Goal: Find specific page/section: Find specific page/section

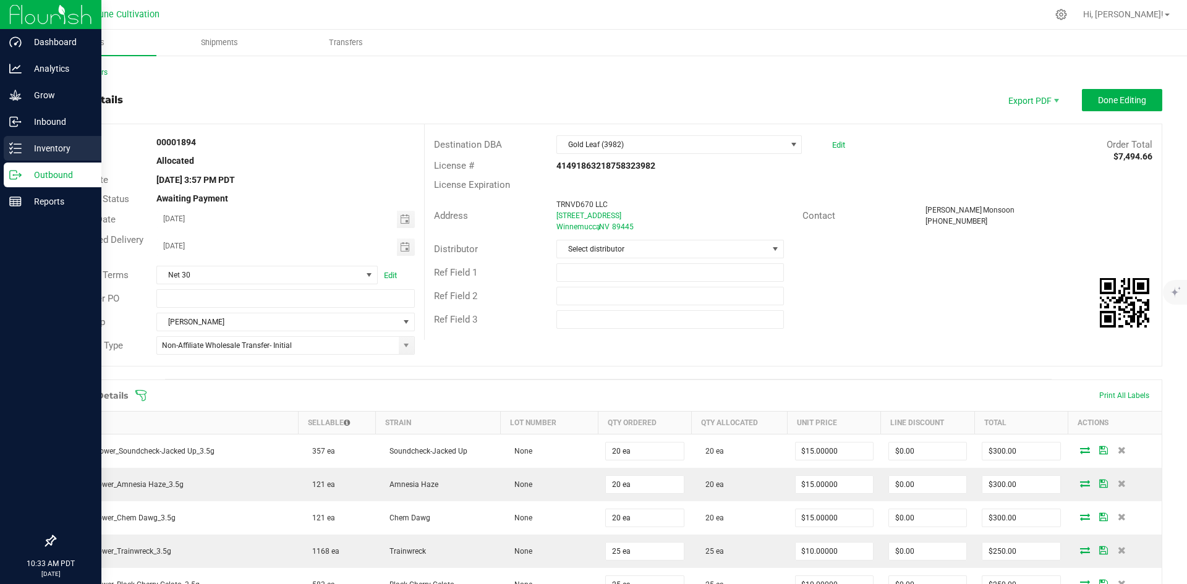
drag, startPoint x: 0, startPoint y: 0, endPoint x: 13, endPoint y: 148, distance: 148.4
click at [13, 148] on icon at bounding box center [15, 148] width 12 height 12
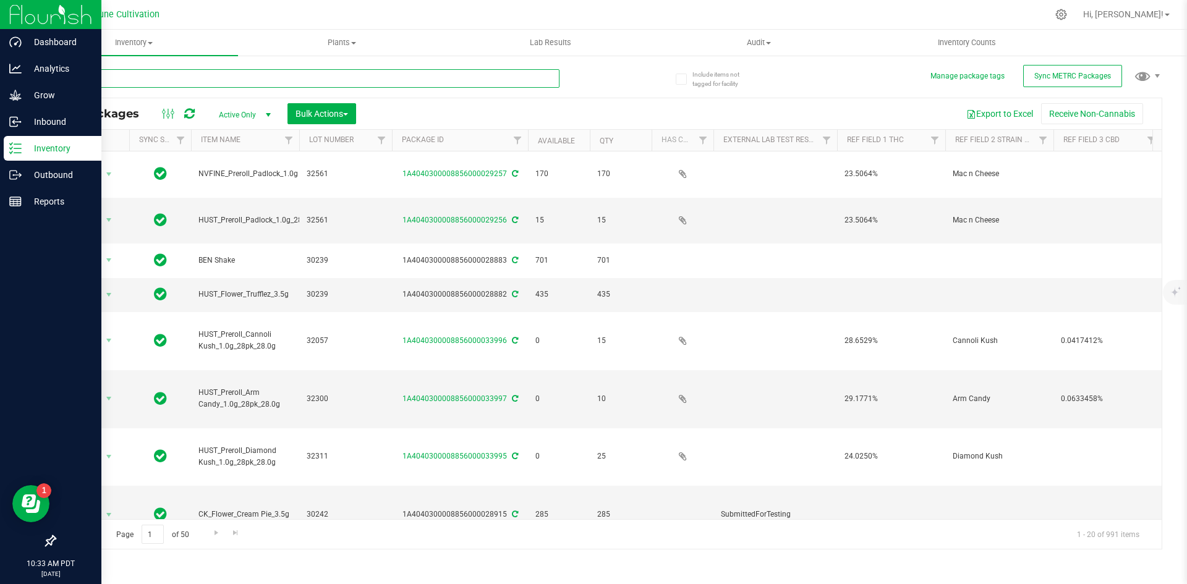
click at [210, 83] on input "text" at bounding box center [306, 78] width 505 height 19
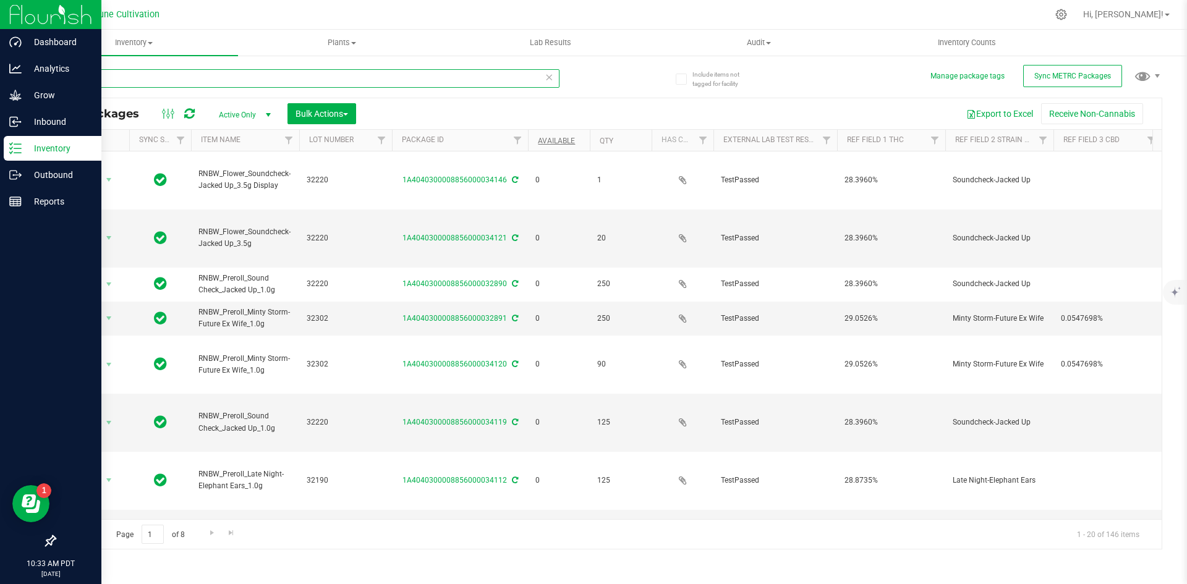
type input "RNBW"
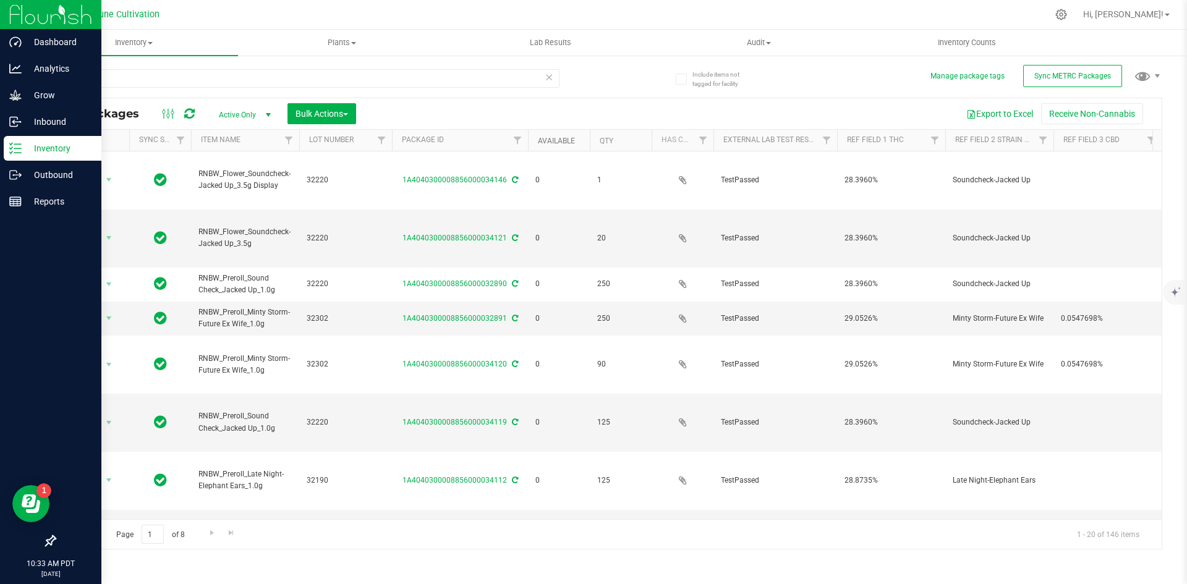
click at [552, 137] on link "Available" at bounding box center [556, 141] width 37 height 9
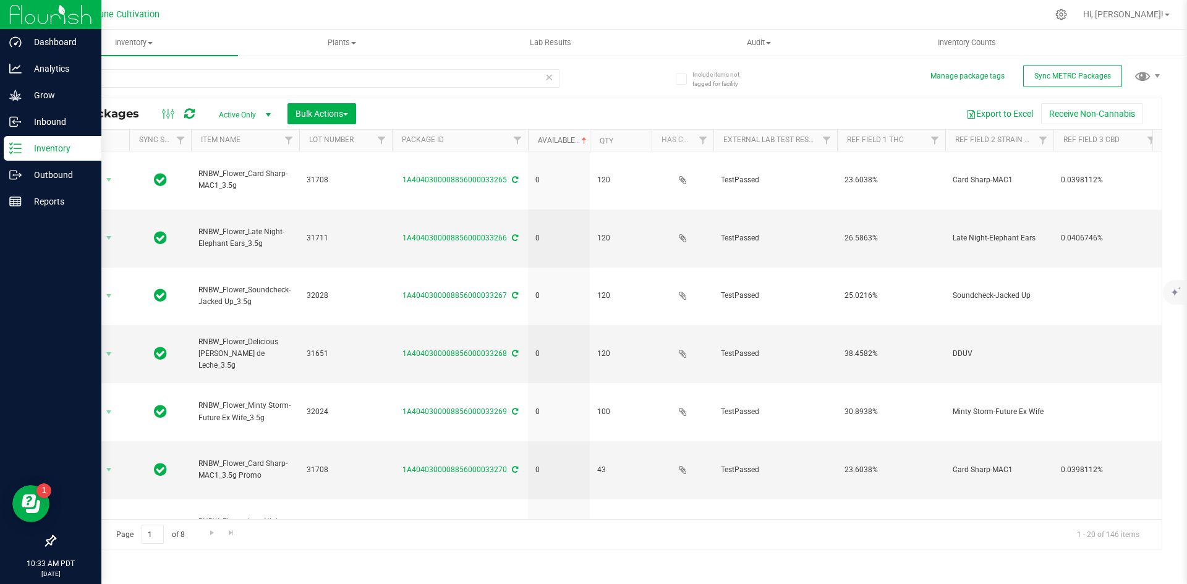
click at [552, 137] on link "Available" at bounding box center [563, 140] width 51 height 9
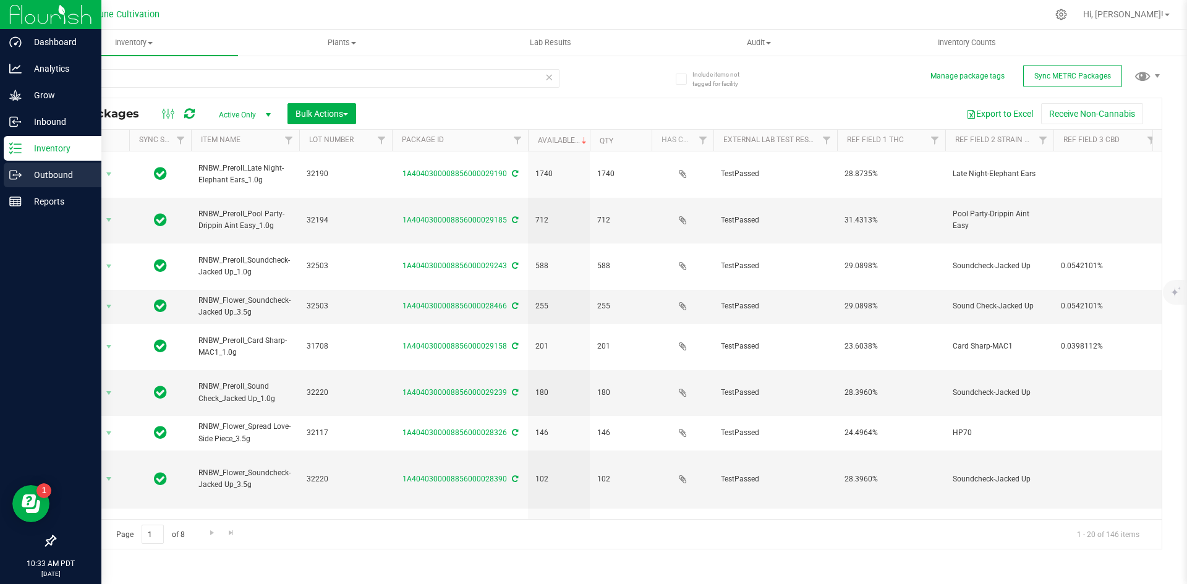
click at [9, 173] on icon at bounding box center [15, 175] width 12 height 12
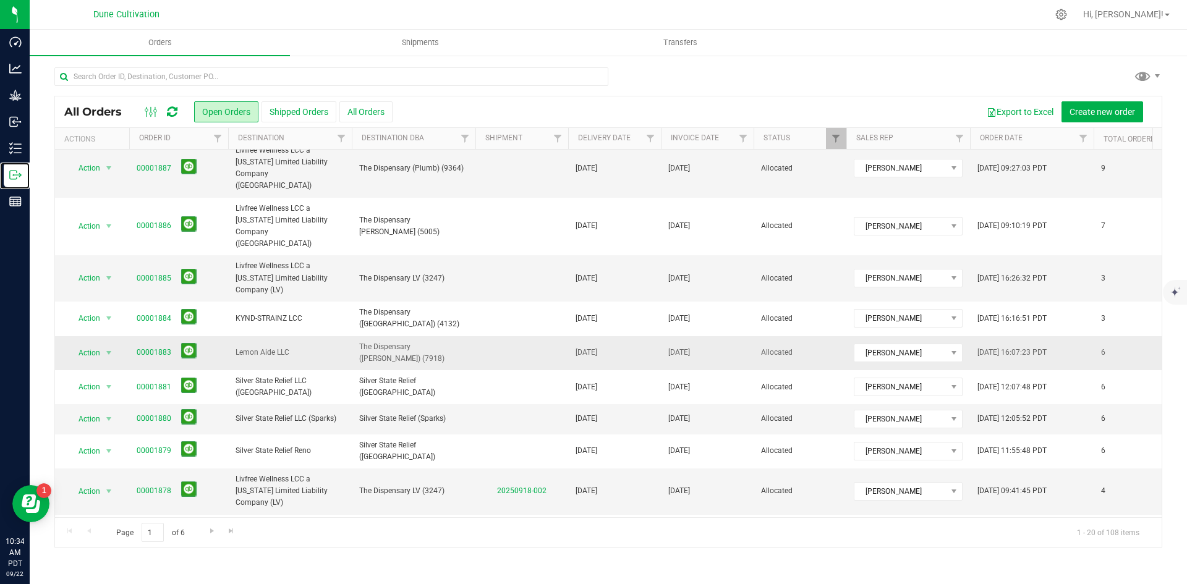
scroll to position [354, 0]
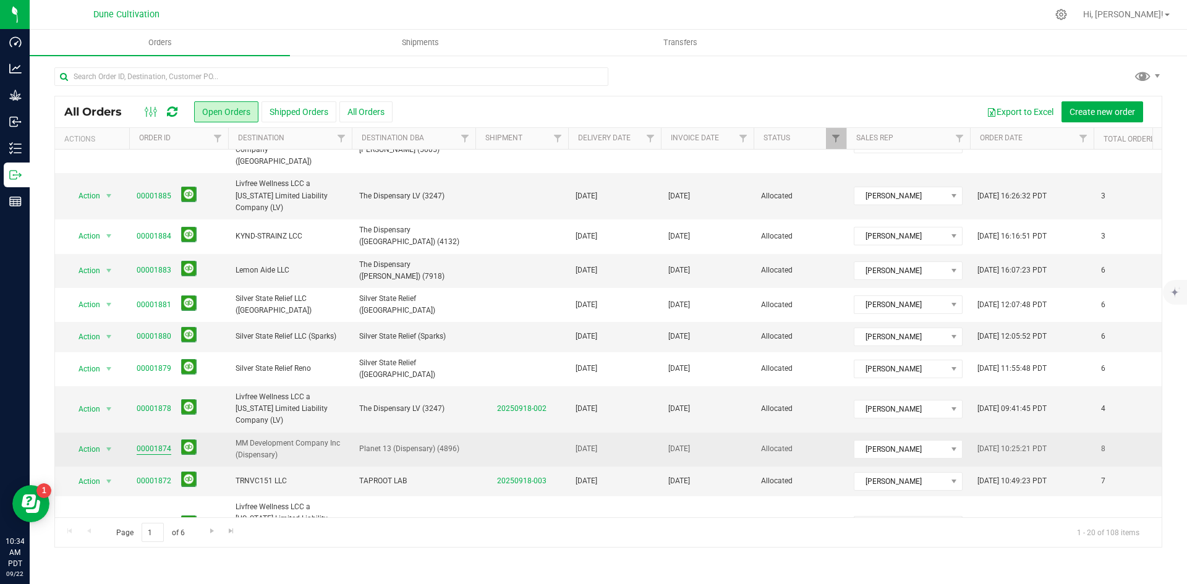
click at [152, 443] on link "00001874" at bounding box center [154, 449] width 35 height 12
